Goal: Information Seeking & Learning: Learn about a topic

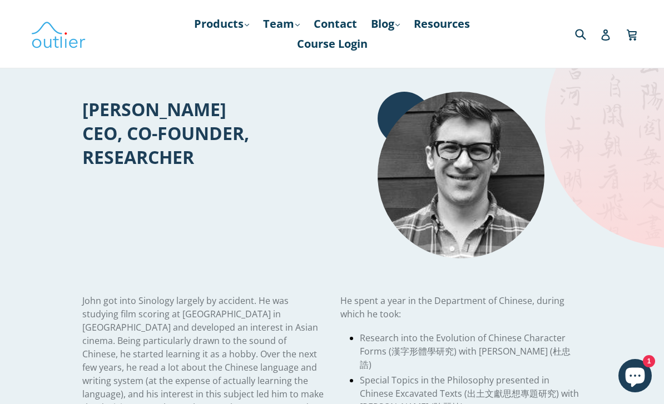
click at [238, 19] on link "Products .cls-1{fill:#231f20} expand" at bounding box center [222, 24] width 66 height 20
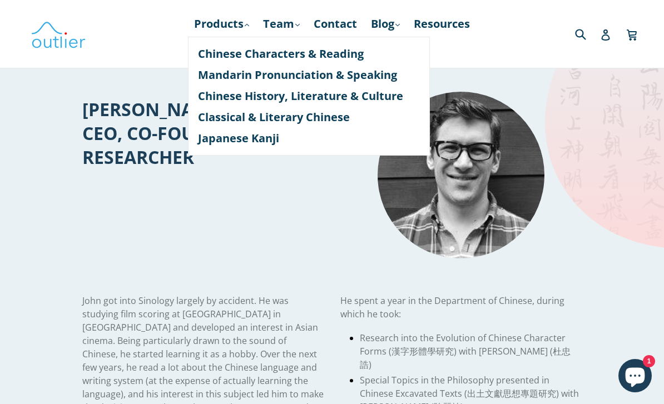
click at [239, 53] on link "Chinese Characters & Reading" at bounding box center [309, 53] width 222 height 21
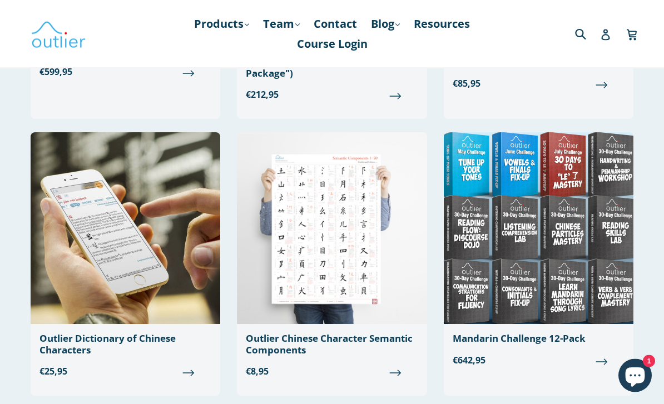
scroll to position [310, 0]
click at [101, 240] on img at bounding box center [126, 228] width 190 height 192
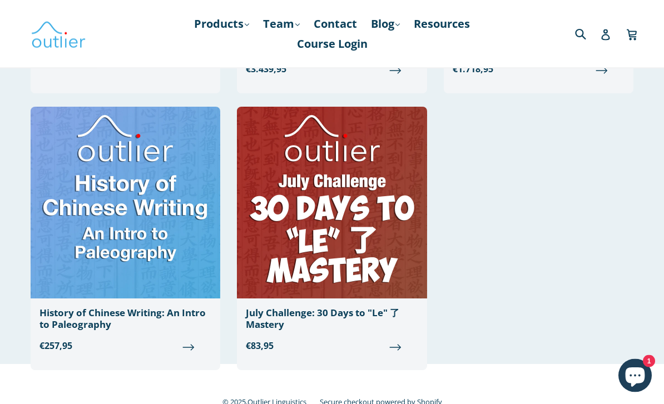
scroll to position [1190, 0]
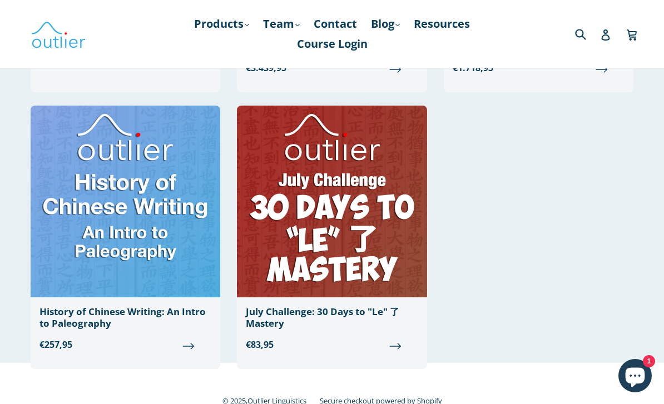
click at [98, 227] on img at bounding box center [126, 202] width 190 height 192
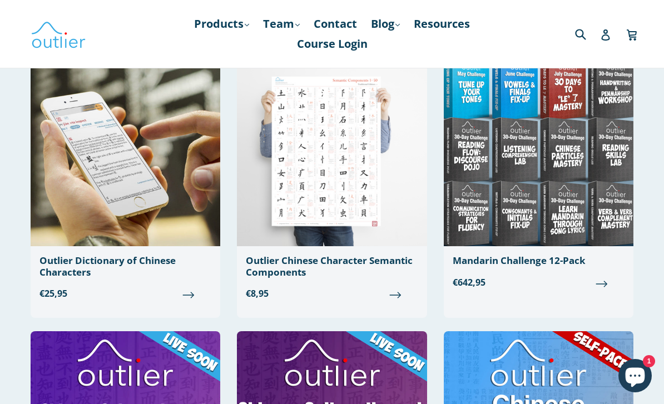
scroll to position [383, 0]
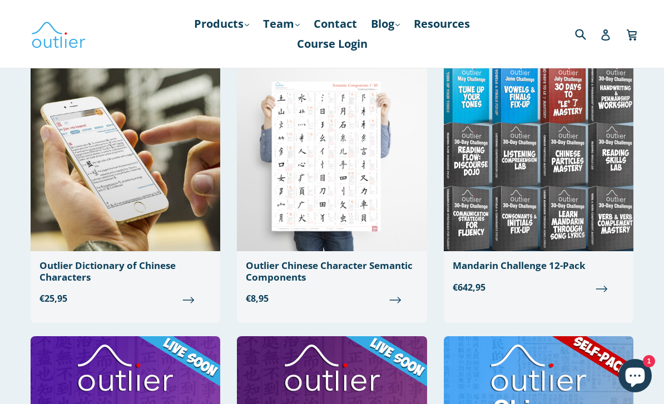
click at [308, 174] on img at bounding box center [332, 156] width 190 height 192
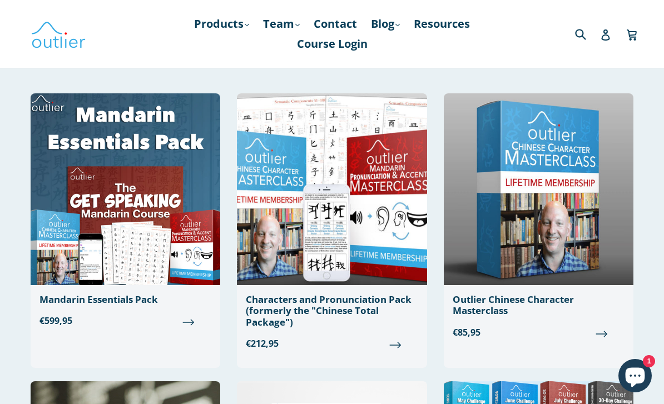
scroll to position [0, 0]
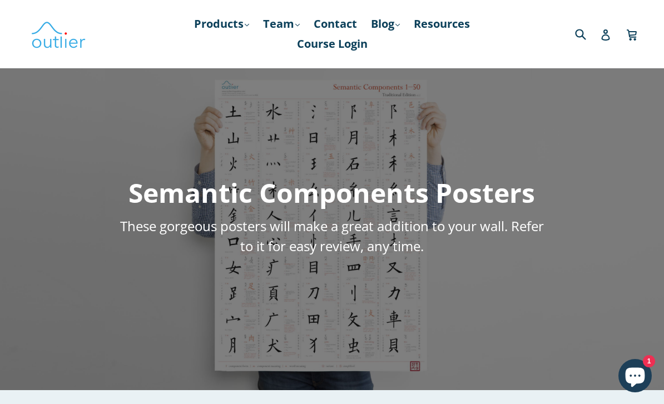
scroll to position [34, 0]
click at [297, 157] on div "Semantic Components Posters These gorgeous posters will make a great addition t…" at bounding box center [332, 224] width 664 height 334
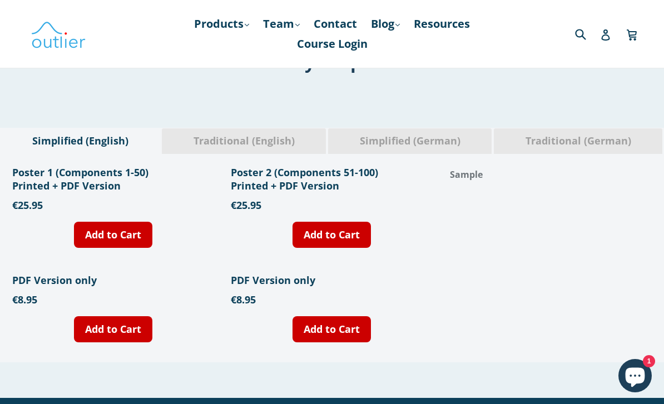
scroll to position [423, 0]
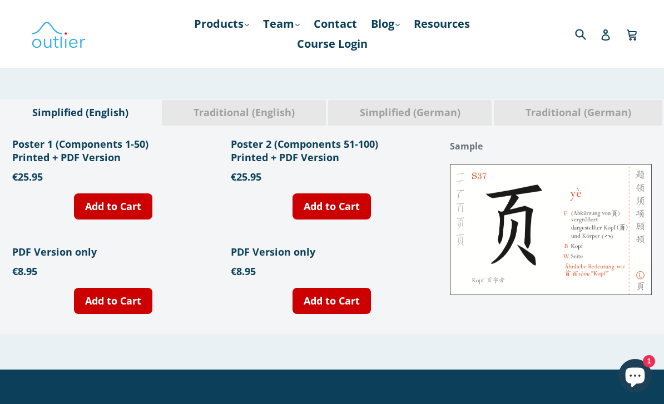
click at [419, 117] on span "Simplified (German)" at bounding box center [410, 113] width 147 height 14
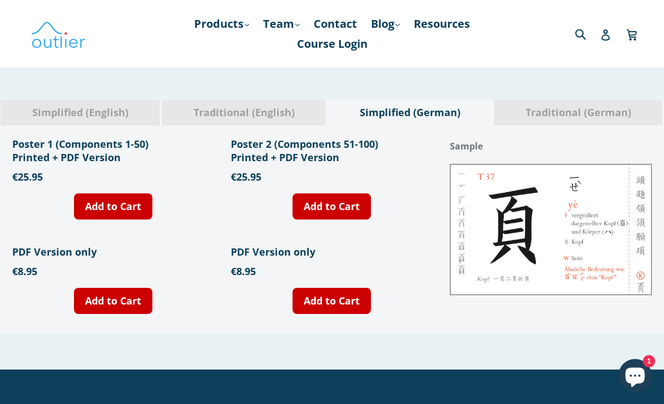
click at [249, 117] on span "Traditional (English)" at bounding box center [243, 113] width 147 height 14
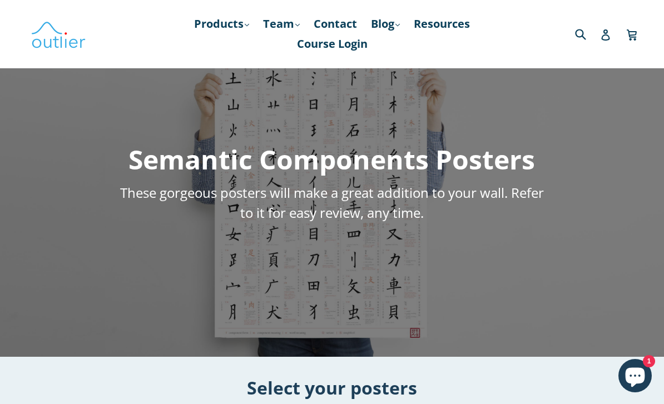
scroll to position [0, 0]
